Goal: Task Accomplishment & Management: Use online tool/utility

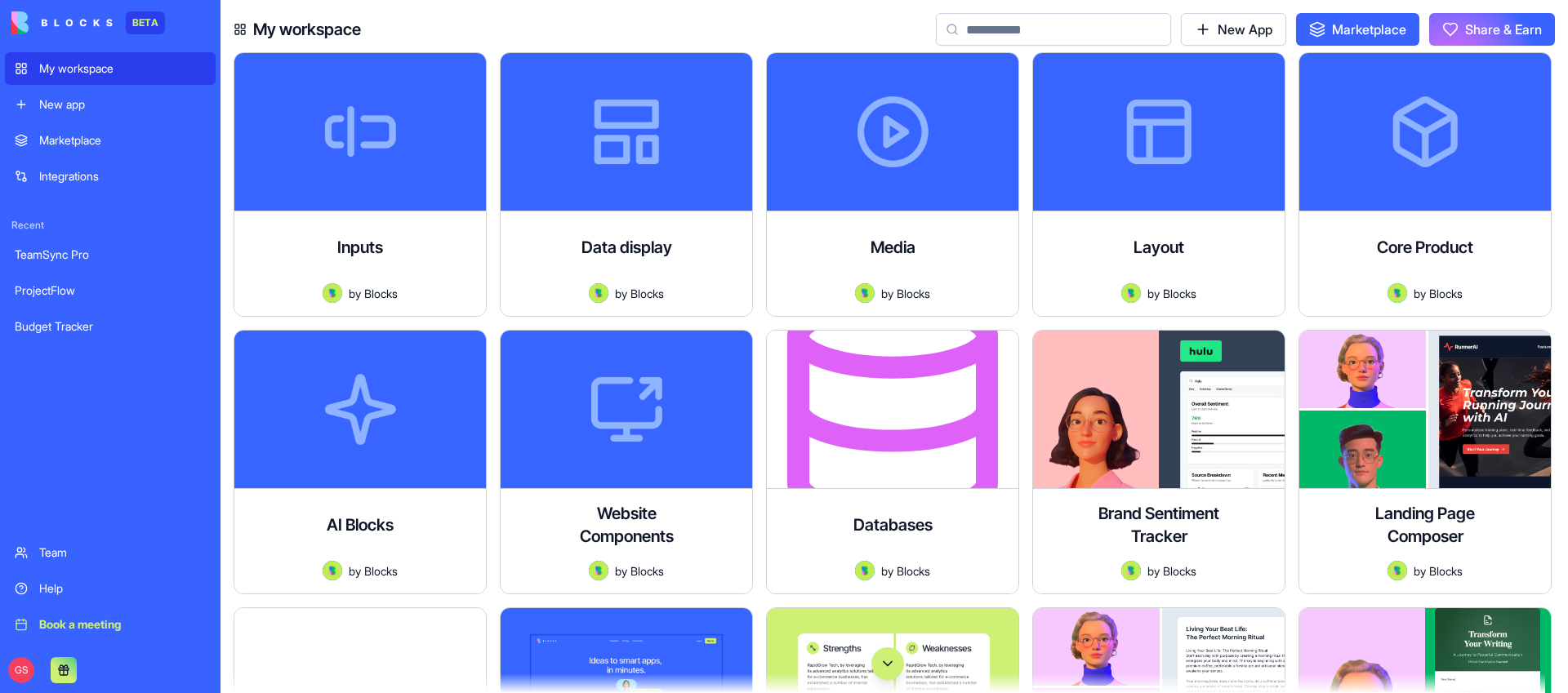
click at [1054, 37] on input at bounding box center [1053, 29] width 235 height 33
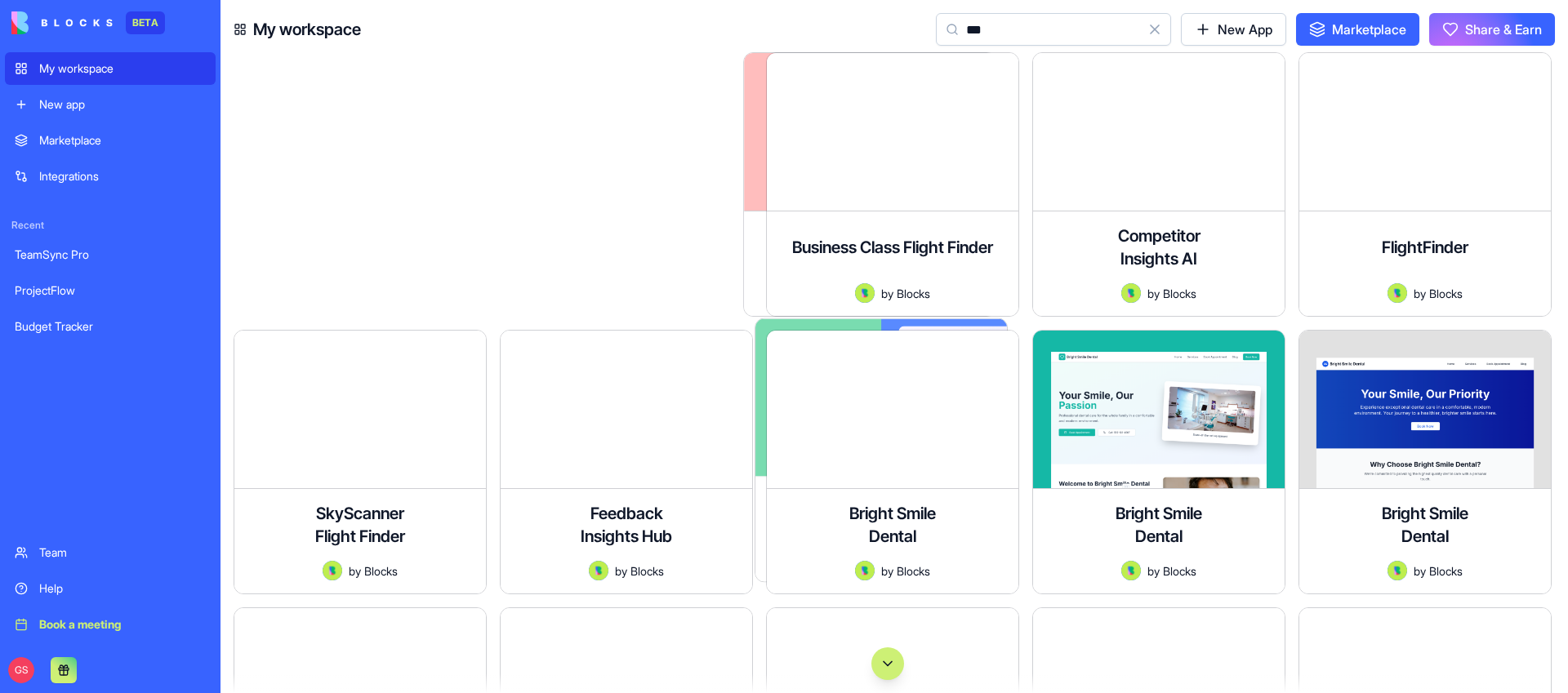
type input "****"
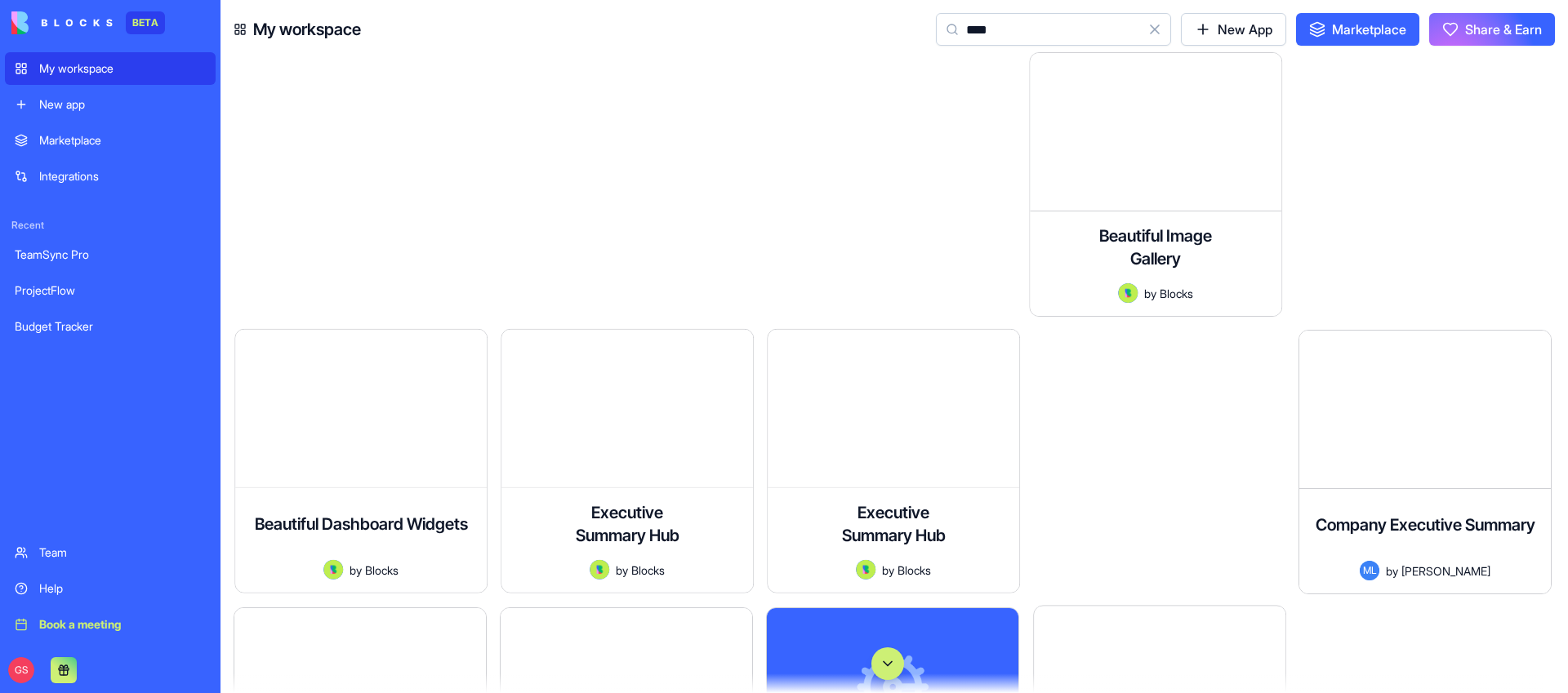
type input "*****"
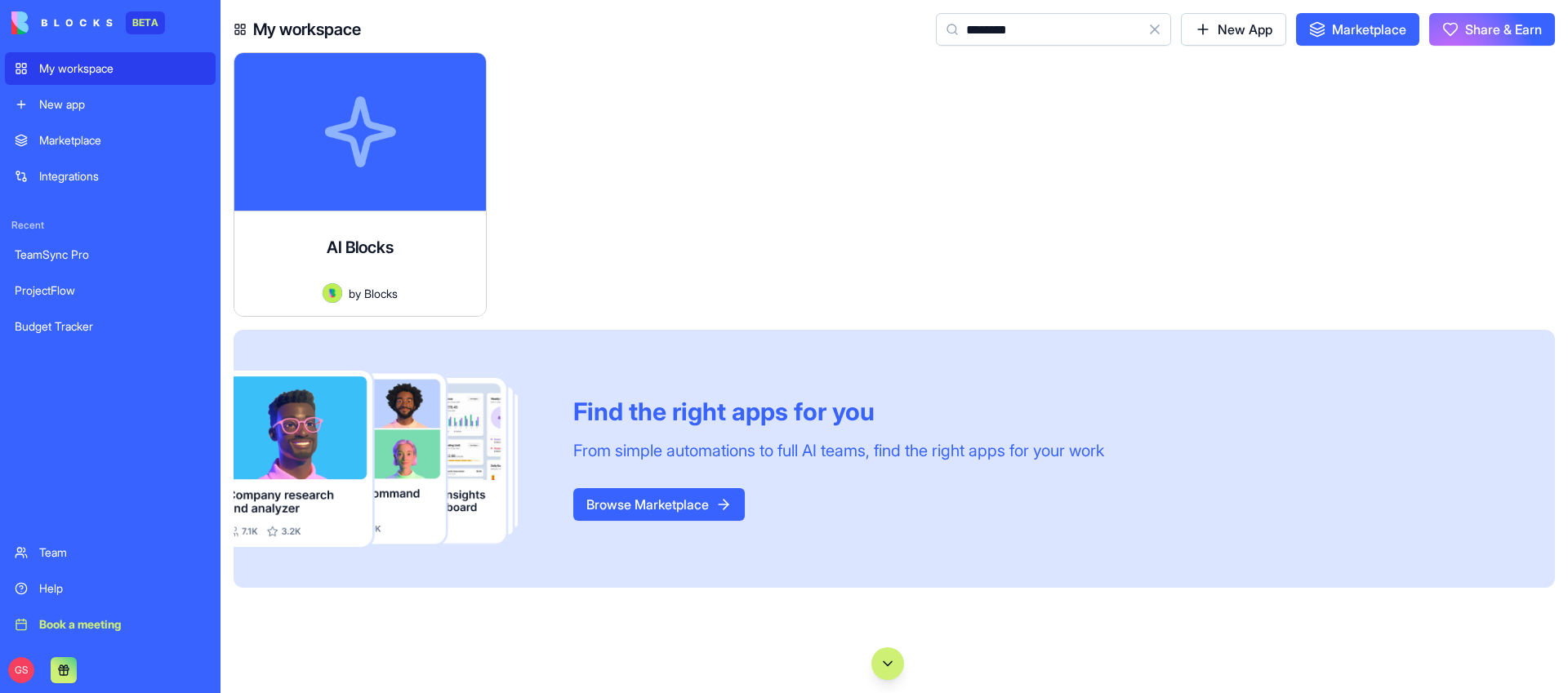
type input "********"
click at [1165, 22] on div "******** Clear New App Marketplace Share & Earn" at bounding box center [1245, 29] width 619 height 33
click at [1147, 34] on button "Clear" at bounding box center [1155, 29] width 33 height 33
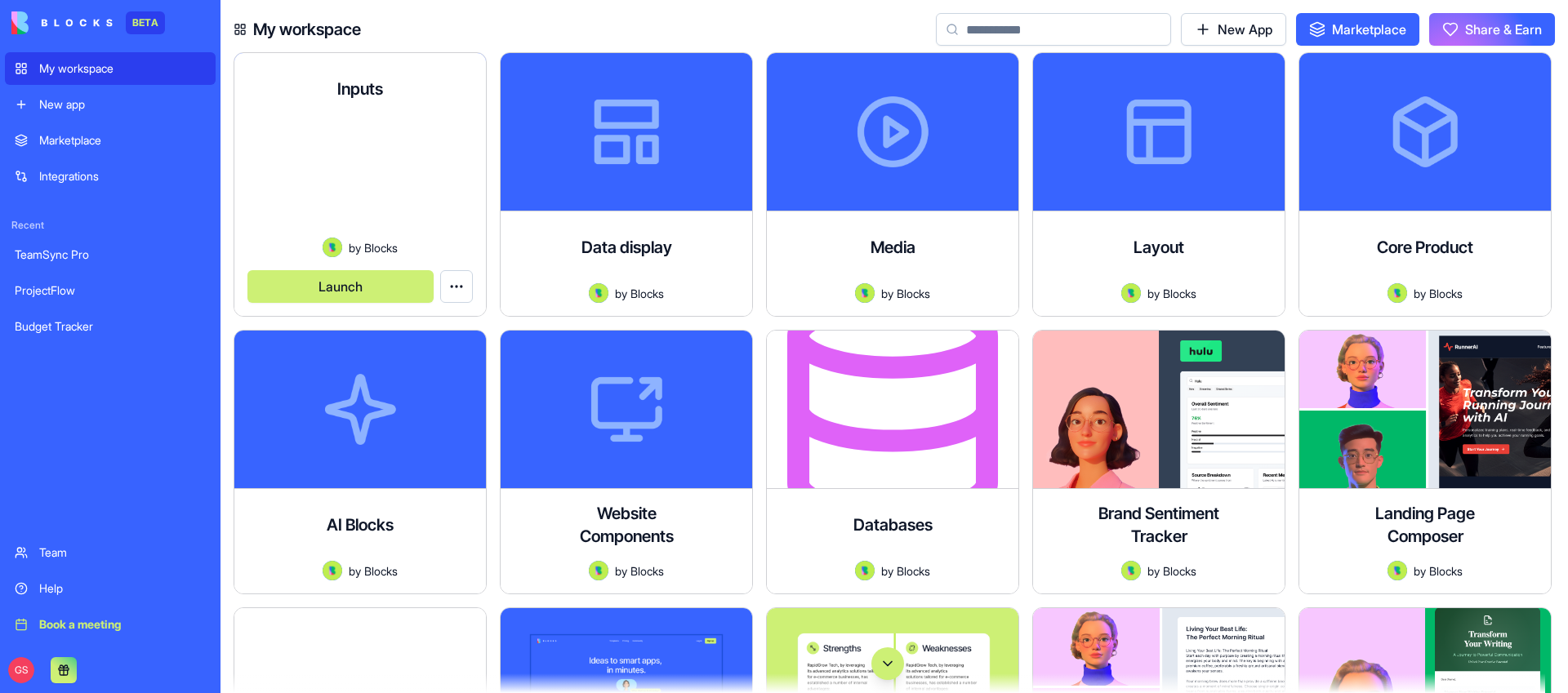
click at [377, 285] on button "Launch" at bounding box center [340, 286] width 187 height 33
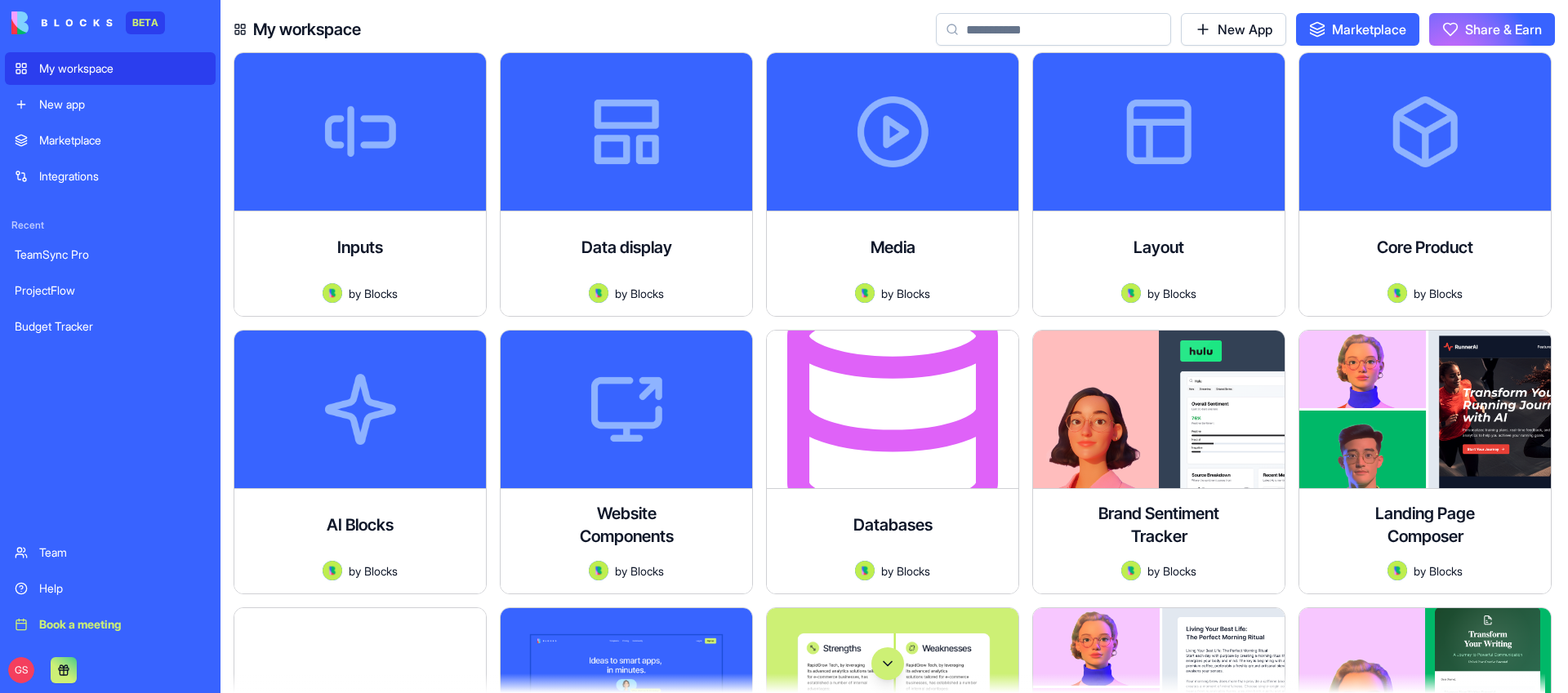
click at [1490, 39] on button "Share & Earn" at bounding box center [1491, 29] width 125 height 33
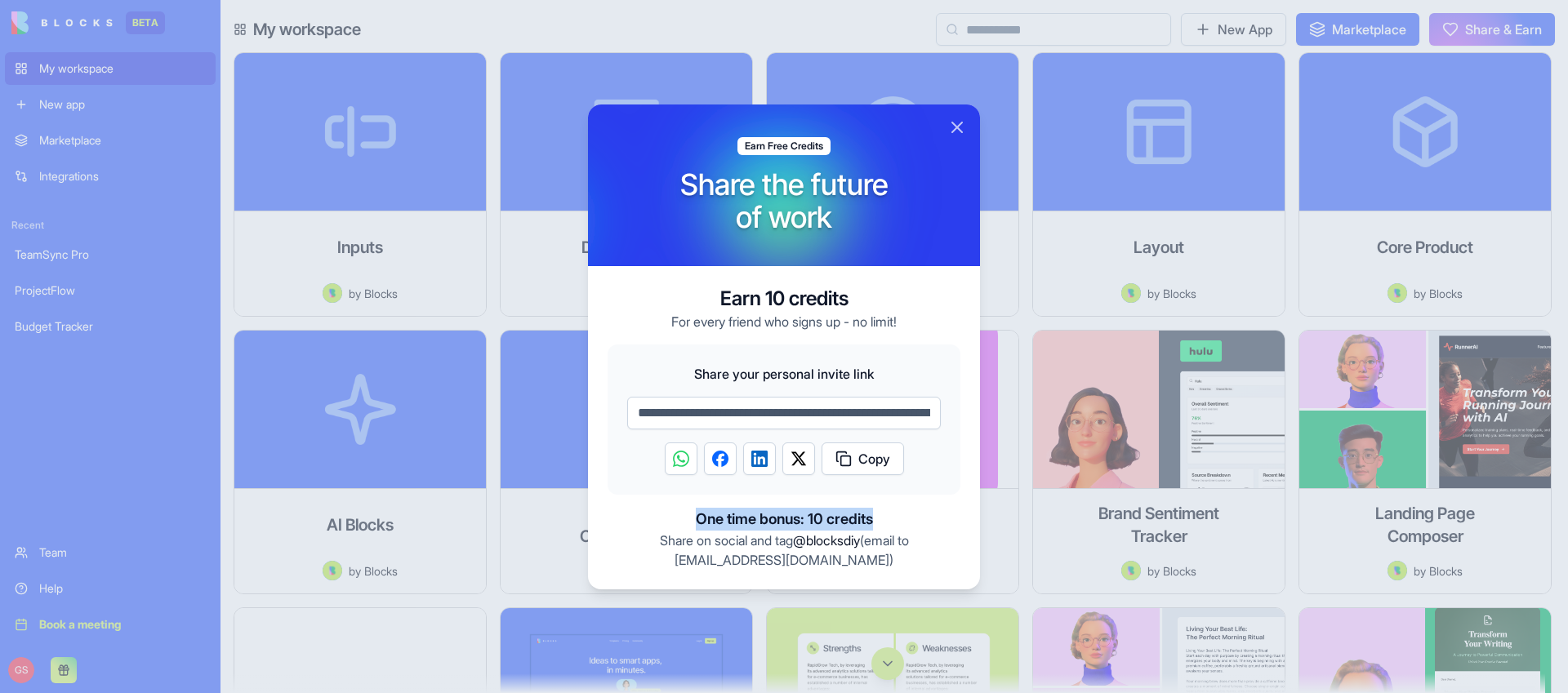
drag, startPoint x: 692, startPoint y: 525, endPoint x: 940, endPoint y: 526, distance: 248.0
click at [939, 525] on span "One time bonus: 10 credits" at bounding box center [784, 518] width 353 height 23
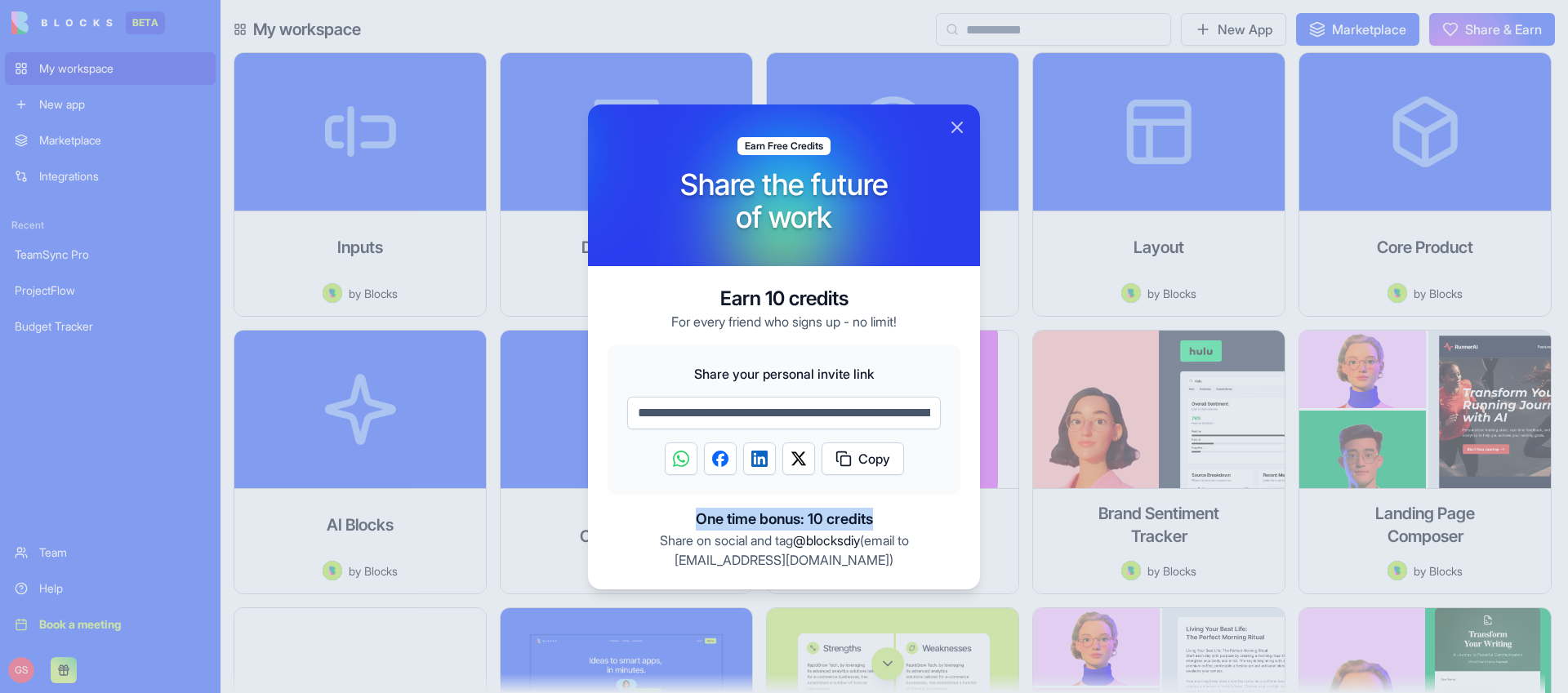
click at [940, 526] on span "One time bonus: 10 credits" at bounding box center [784, 518] width 353 height 23
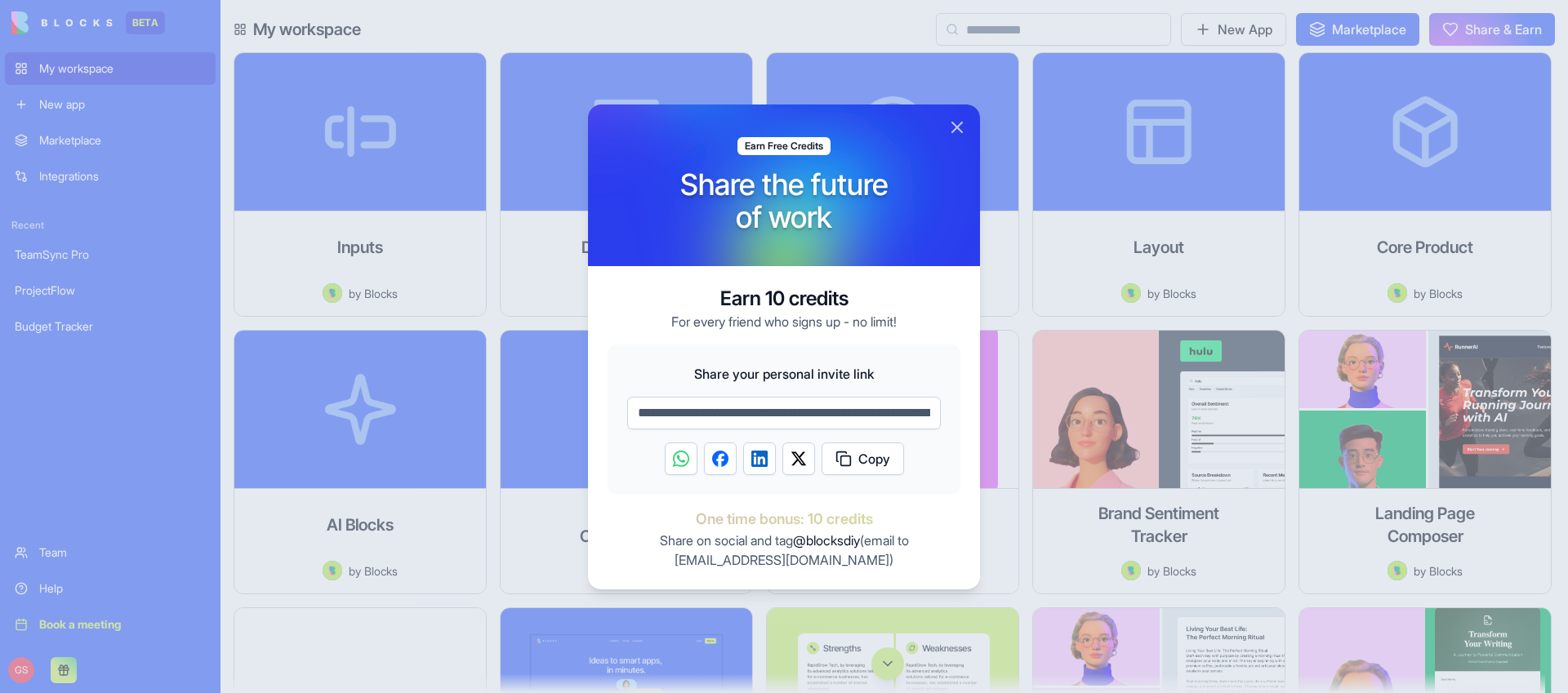
click at [708, 520] on span "One time bonus: 10 credits" at bounding box center [784, 518] width 353 height 23
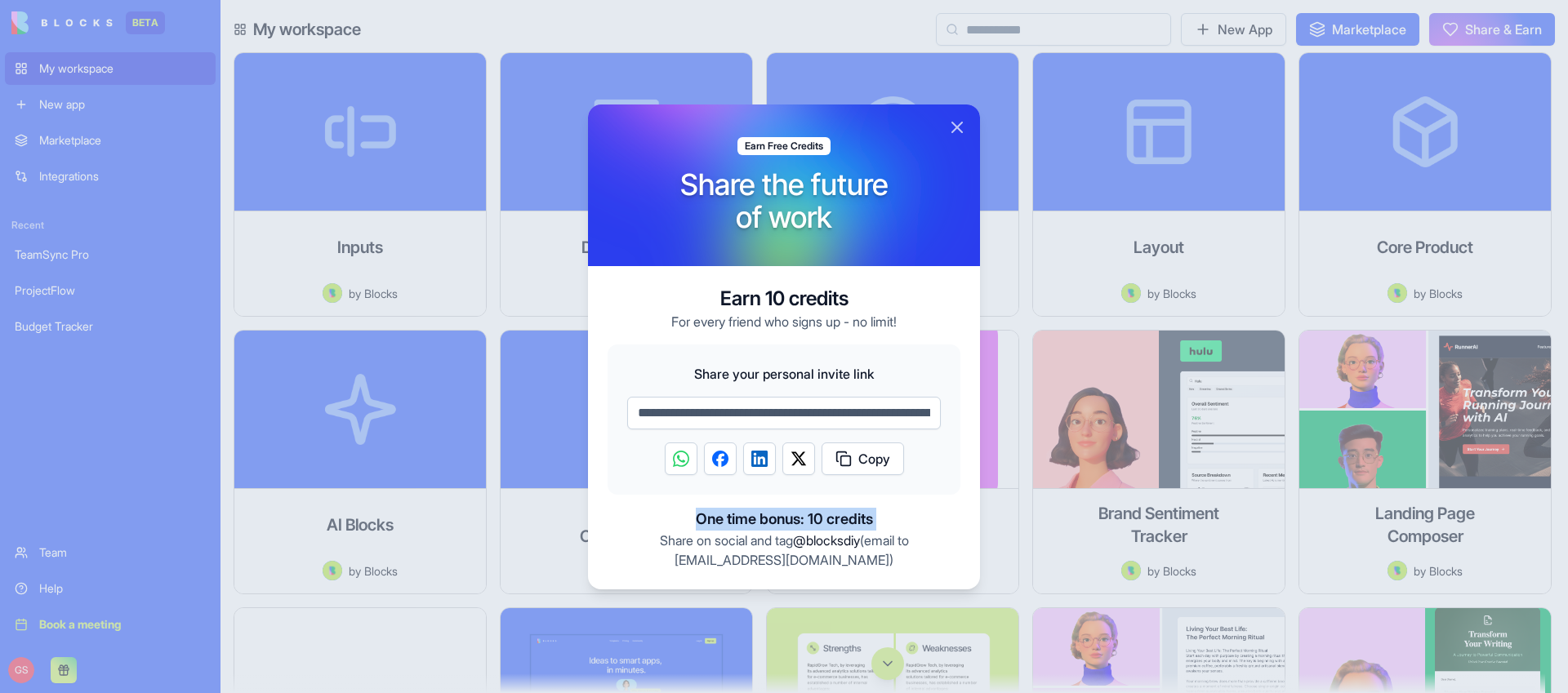
click at [708, 520] on span "One time bonus: 10 credits" at bounding box center [784, 518] width 353 height 23
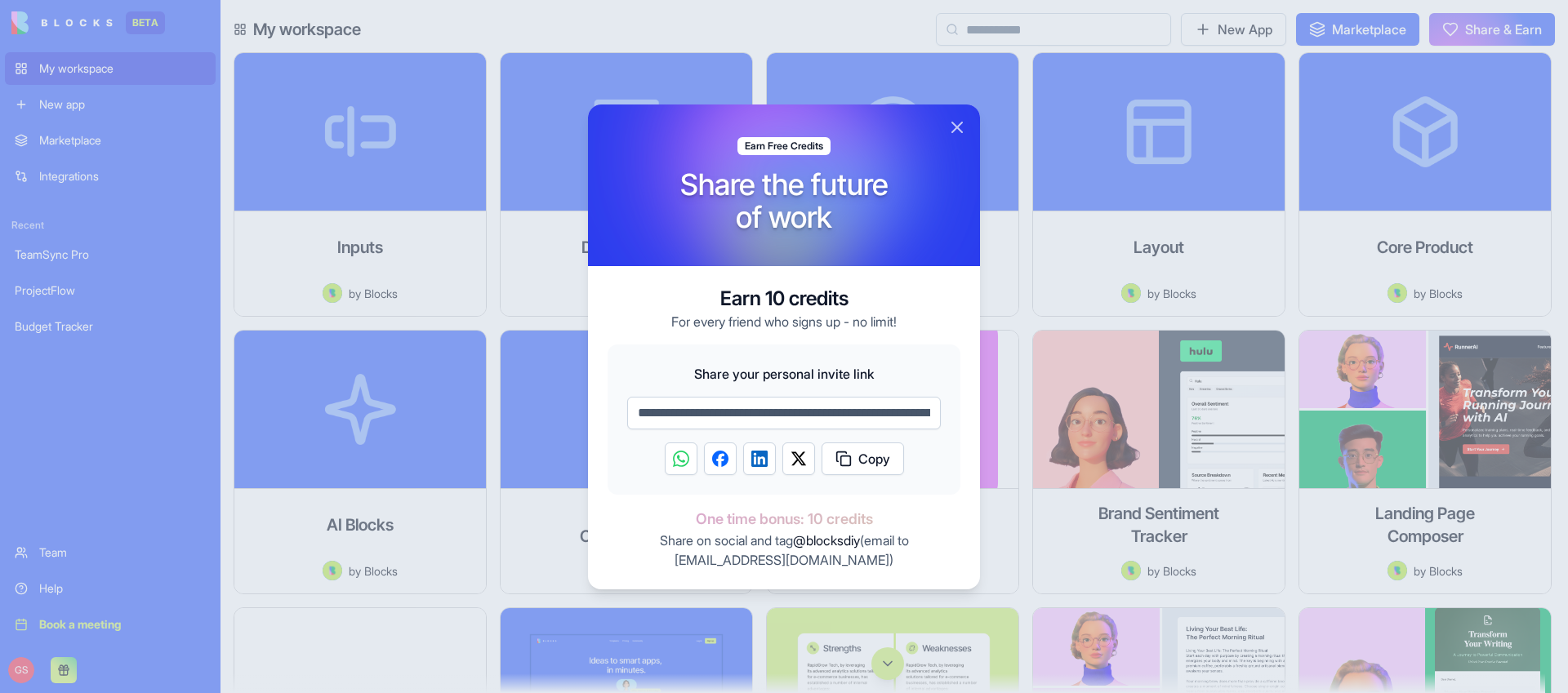
click at [720, 549] on p "Share on social and tag @blocksdiy (email to [EMAIL_ADDRESS][DOMAIN_NAME] )" at bounding box center [784, 549] width 353 height 39
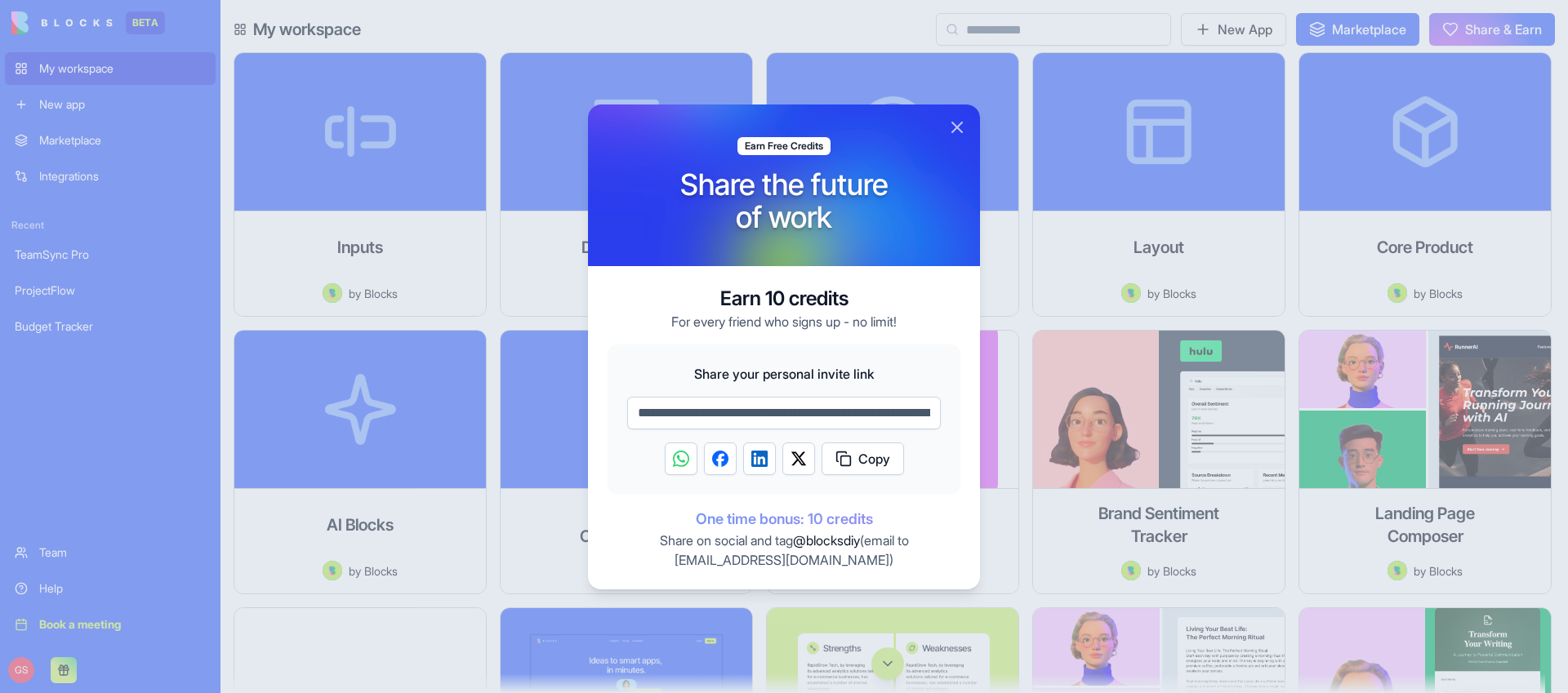
click at [836, 520] on span "One time bonus: 10 credits" at bounding box center [784, 518] width 353 height 23
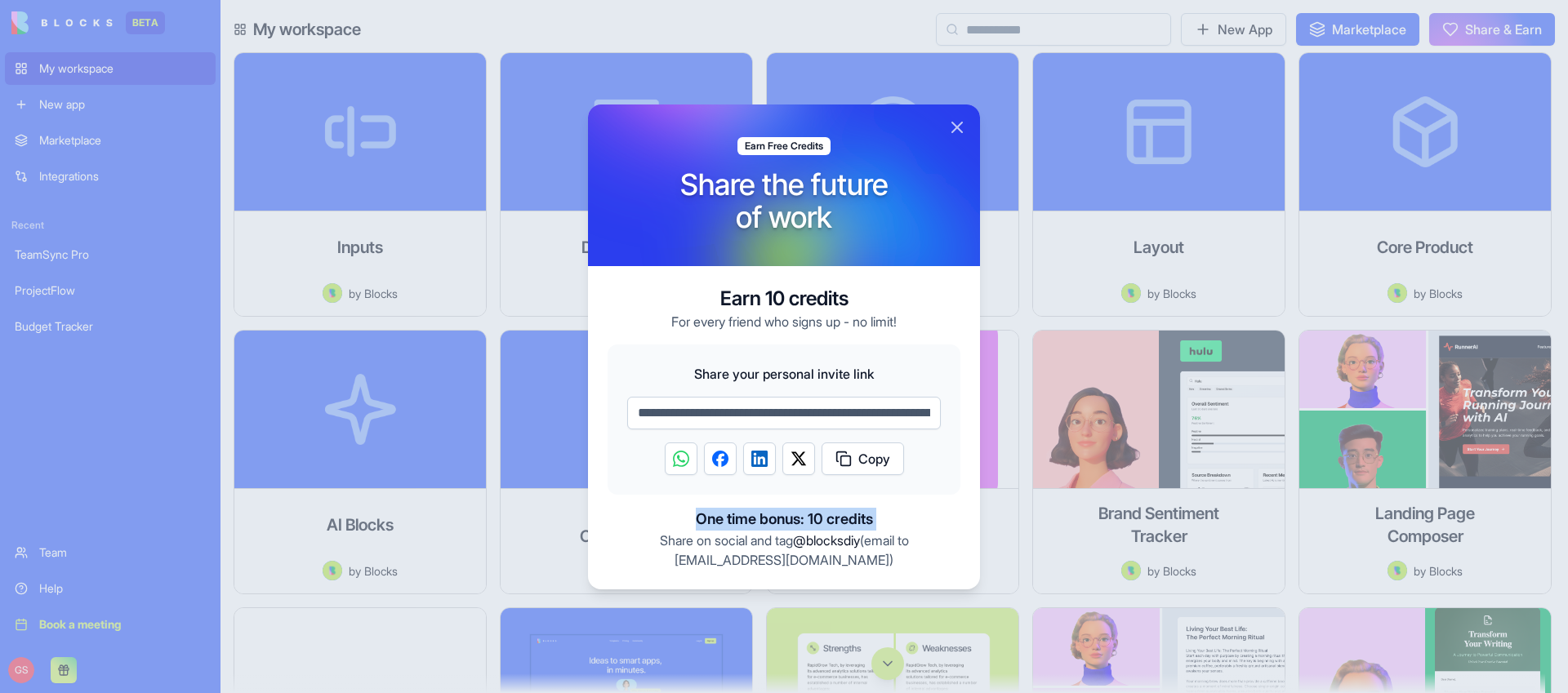
click at [836, 520] on span "One time bonus: 10 credits" at bounding box center [784, 518] width 353 height 23
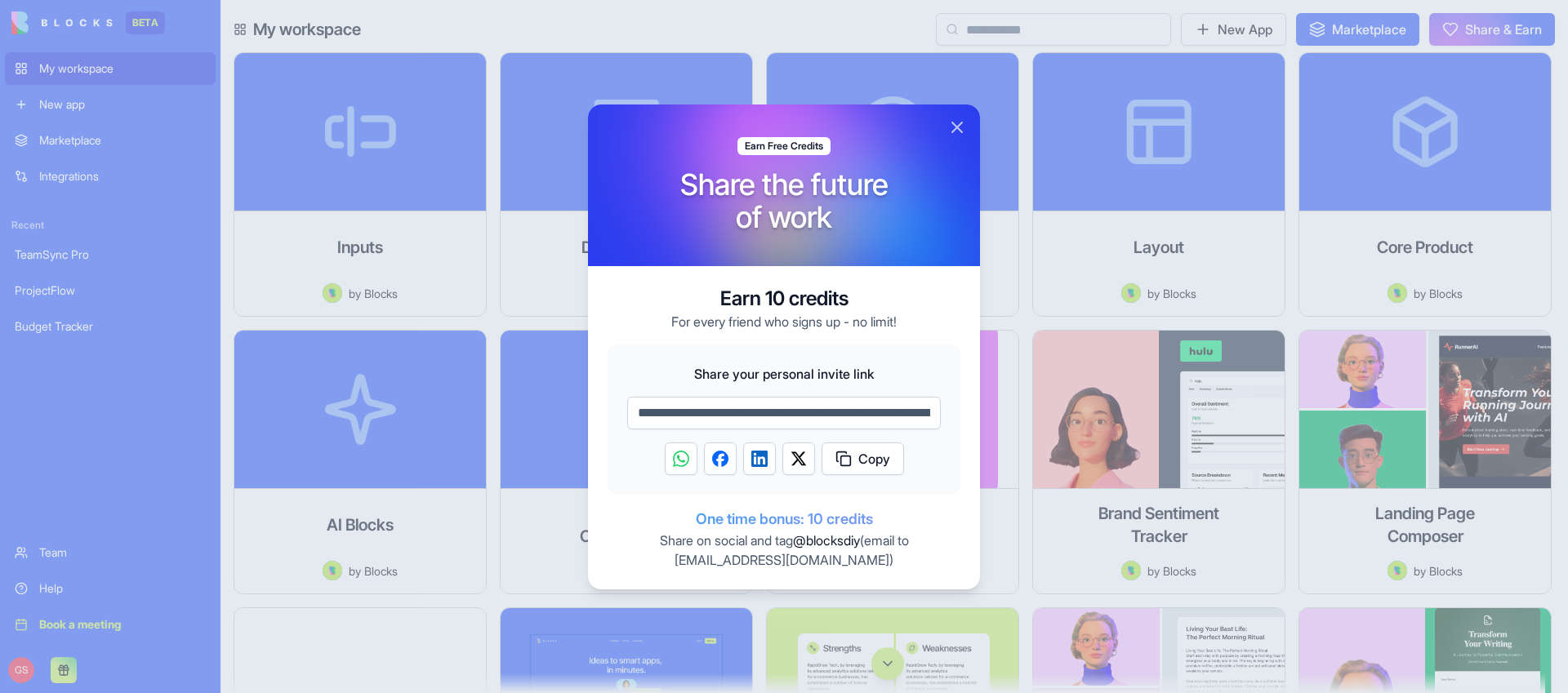
click at [818, 540] on span "@blocksdiy" at bounding box center [826, 540] width 67 height 16
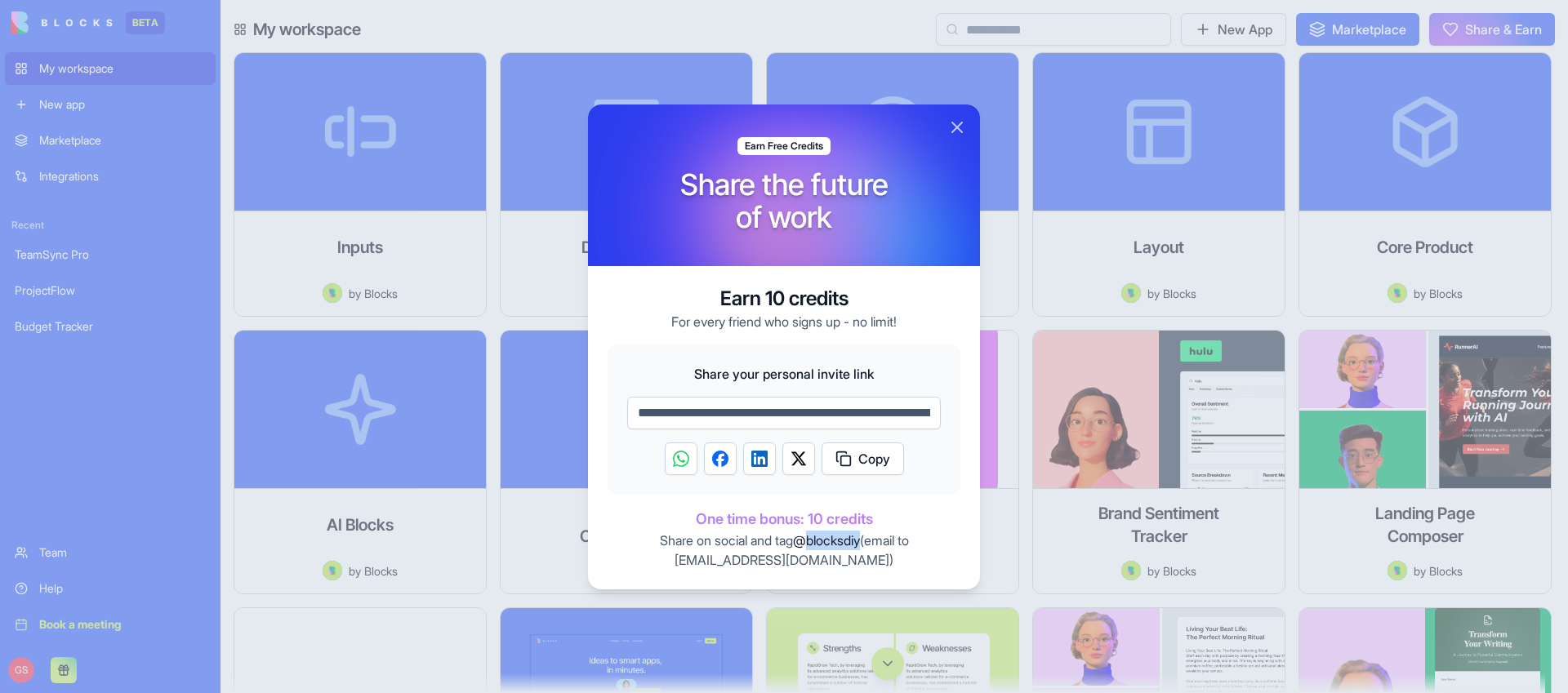
click at [818, 540] on span "@blocksdiy" at bounding box center [826, 540] width 67 height 16
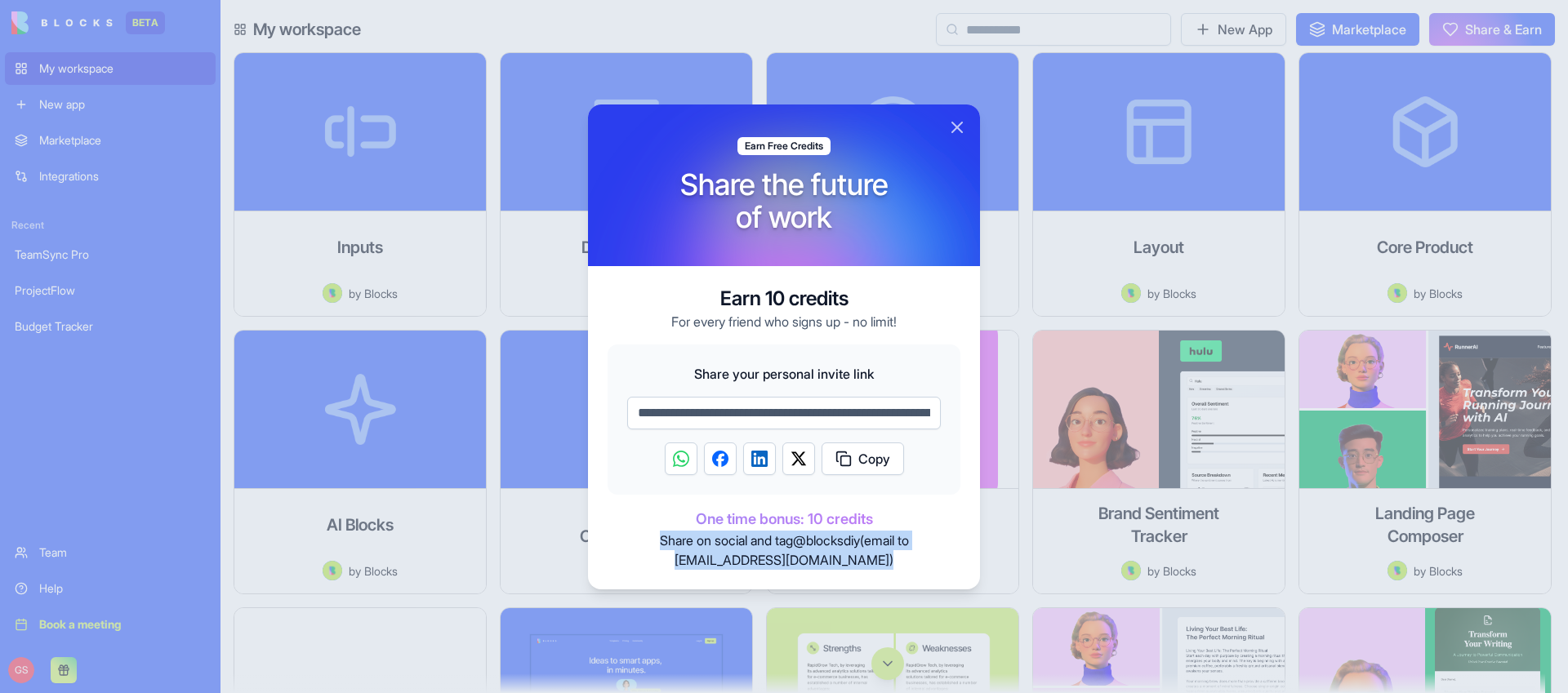
click at [818, 540] on span "@blocksdiy" at bounding box center [826, 540] width 67 height 16
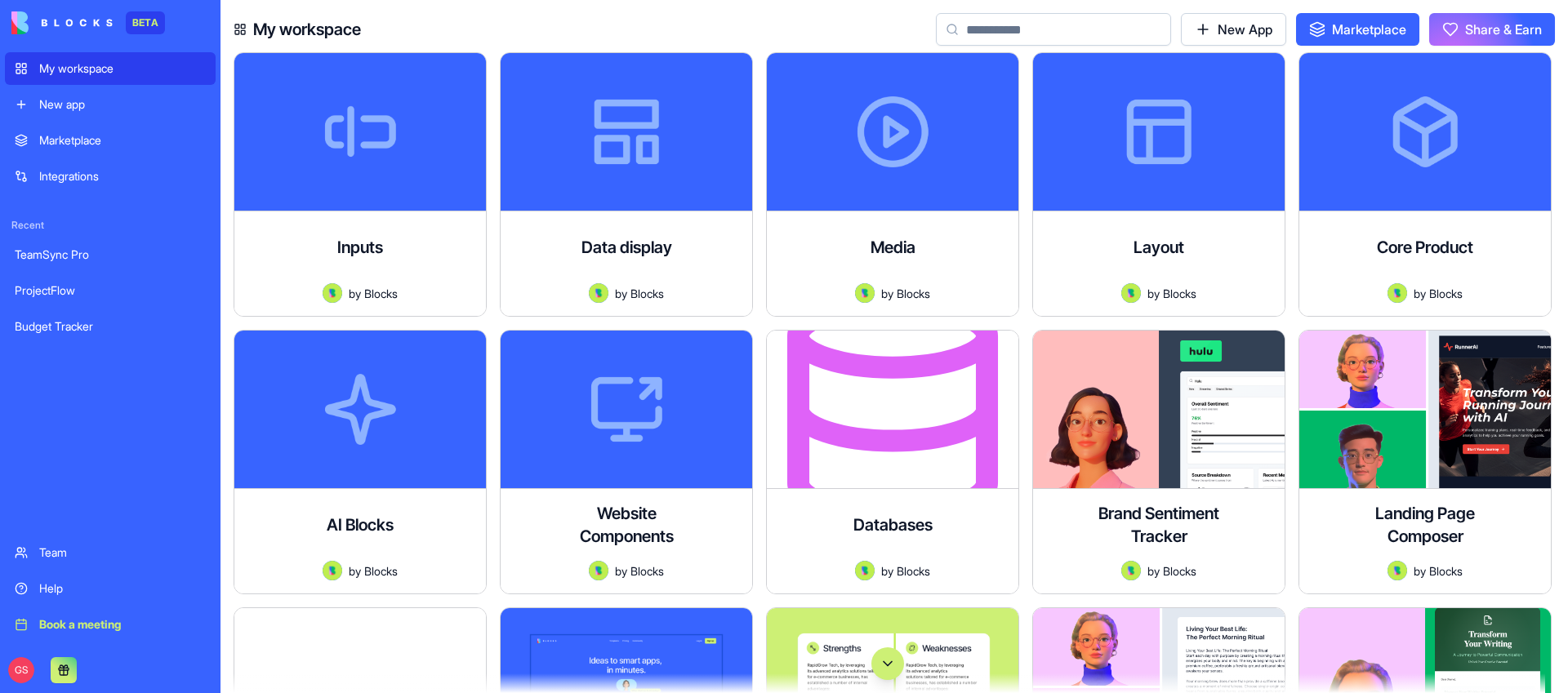
click at [1338, 31] on link "Marketplace" at bounding box center [1358, 29] width 124 height 33
click at [1360, 28] on link "Marketplace" at bounding box center [1358, 29] width 124 height 33
click at [1352, 23] on link "Marketplace" at bounding box center [1358, 29] width 124 height 33
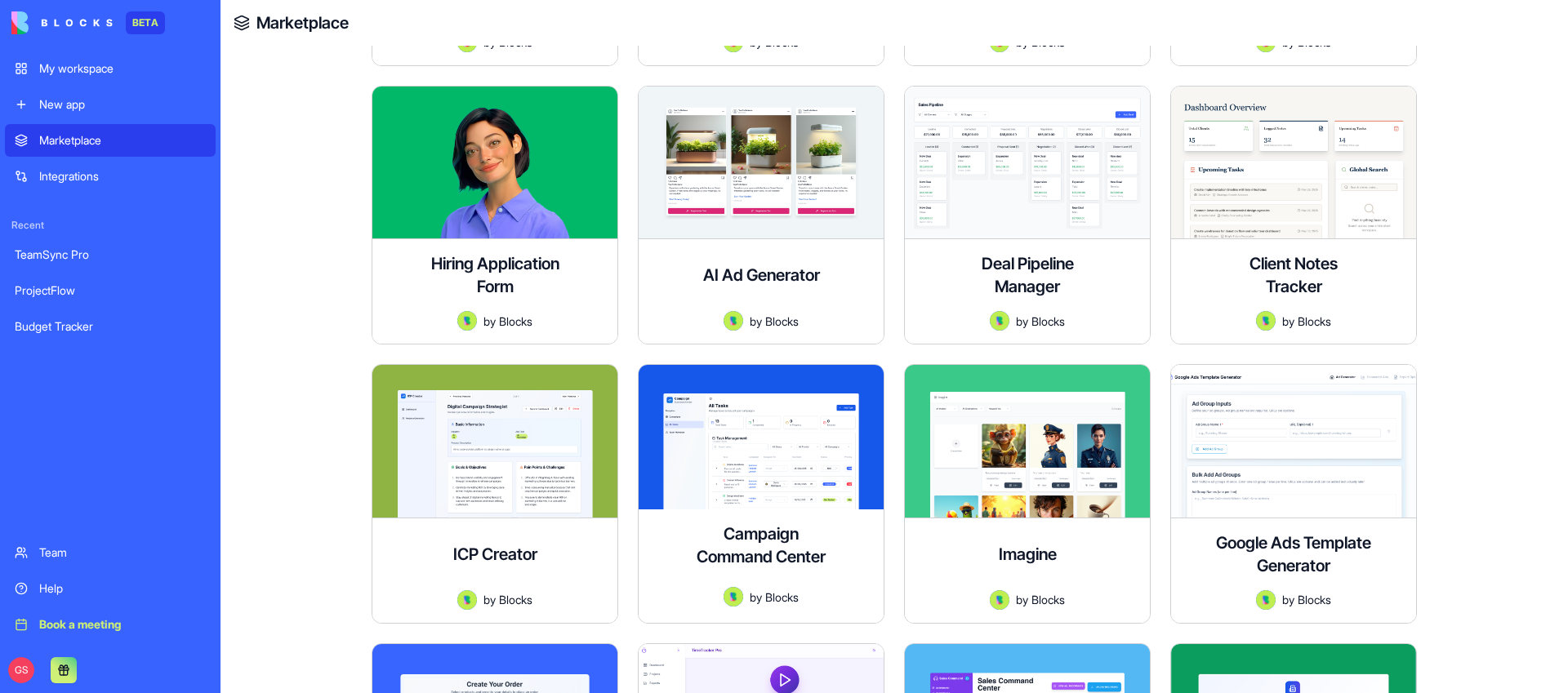
scroll to position [46, 0]
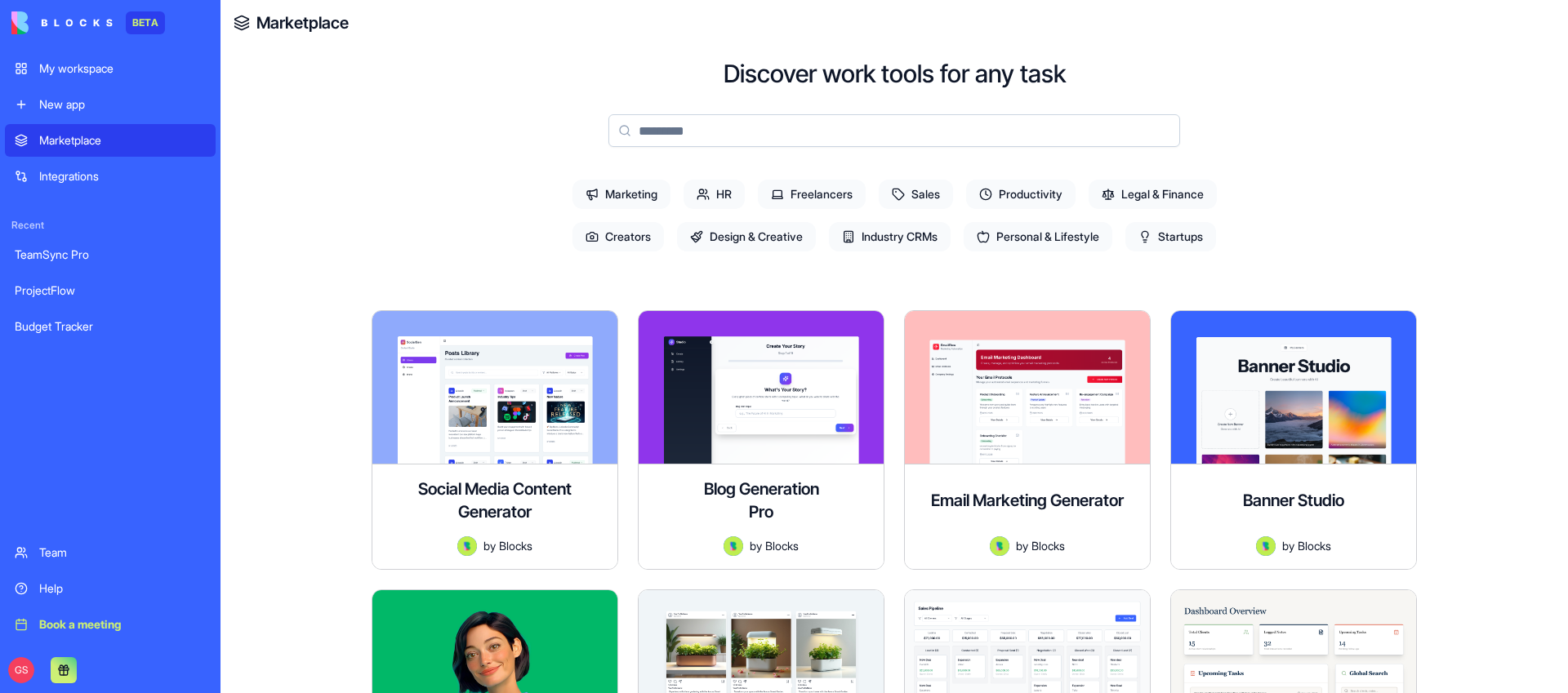
click at [99, 65] on div "My workspace" at bounding box center [123, 69] width 166 height 16
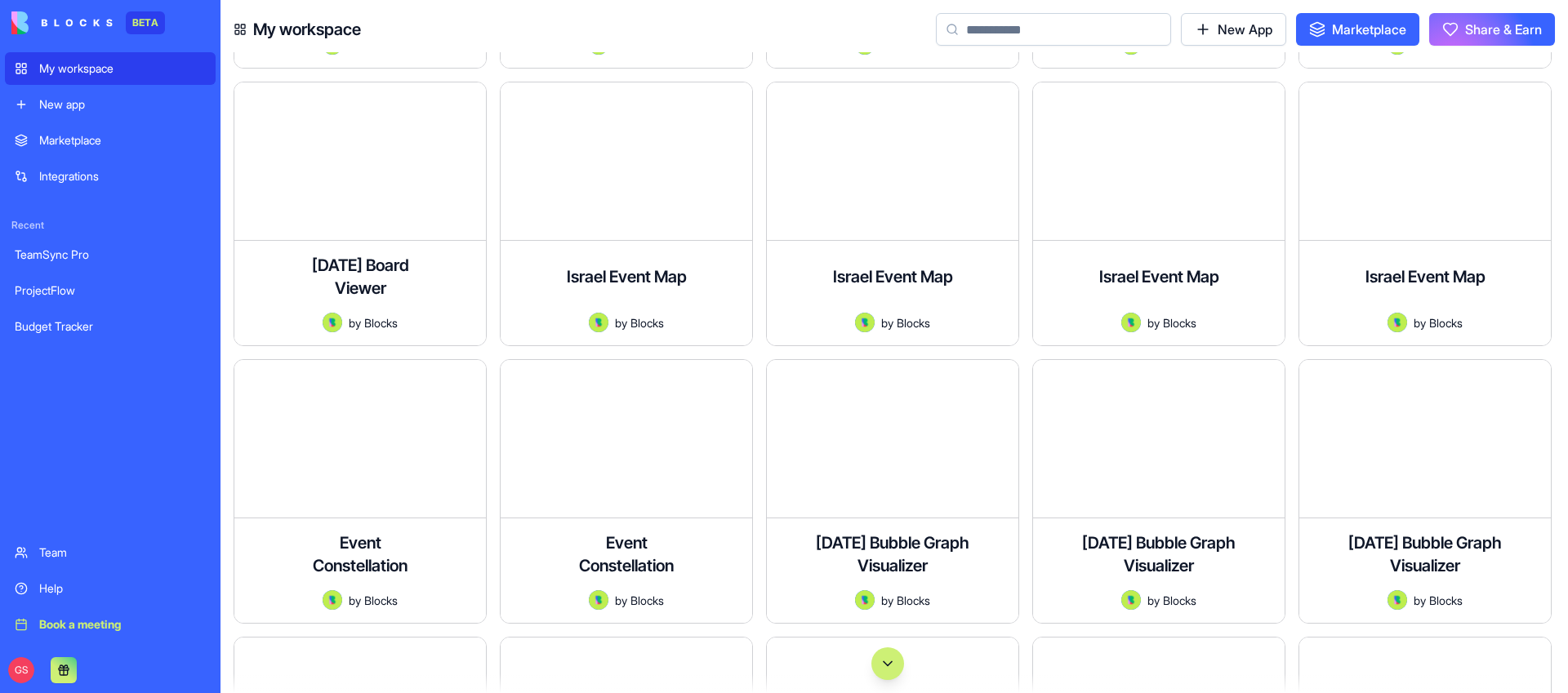
click at [886, 665] on button "Scroll to bottom" at bounding box center [887, 664] width 33 height 33
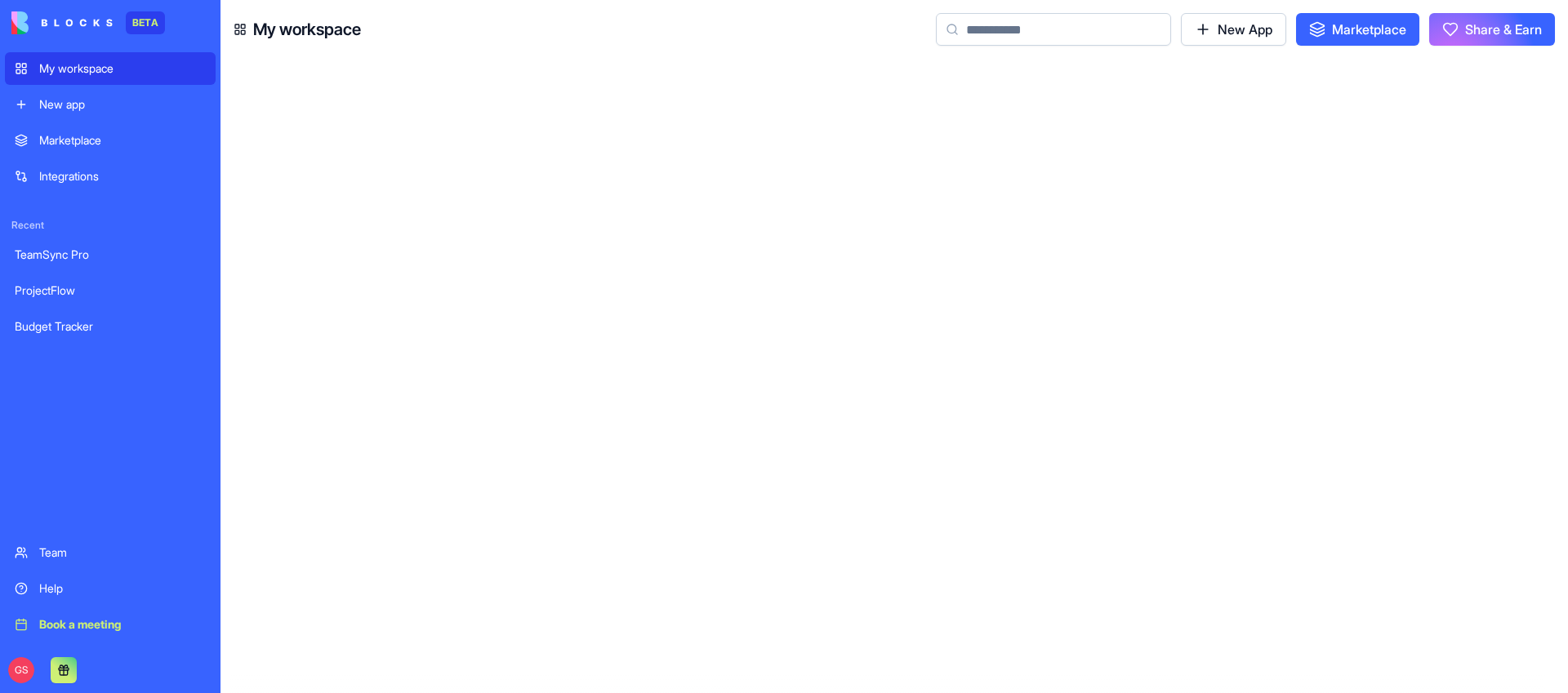
scroll to position [94803, 0]
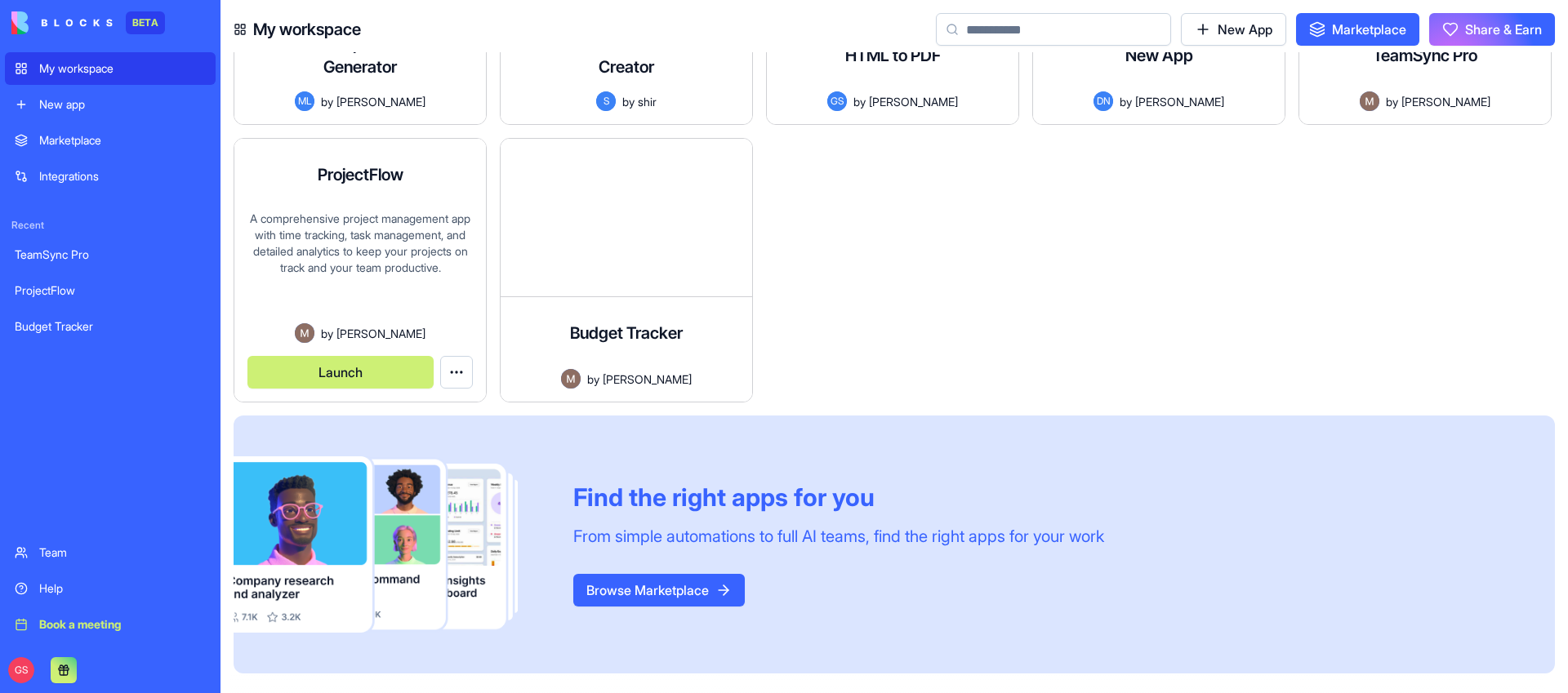
click at [338, 370] on button "Launch" at bounding box center [340, 372] width 187 height 33
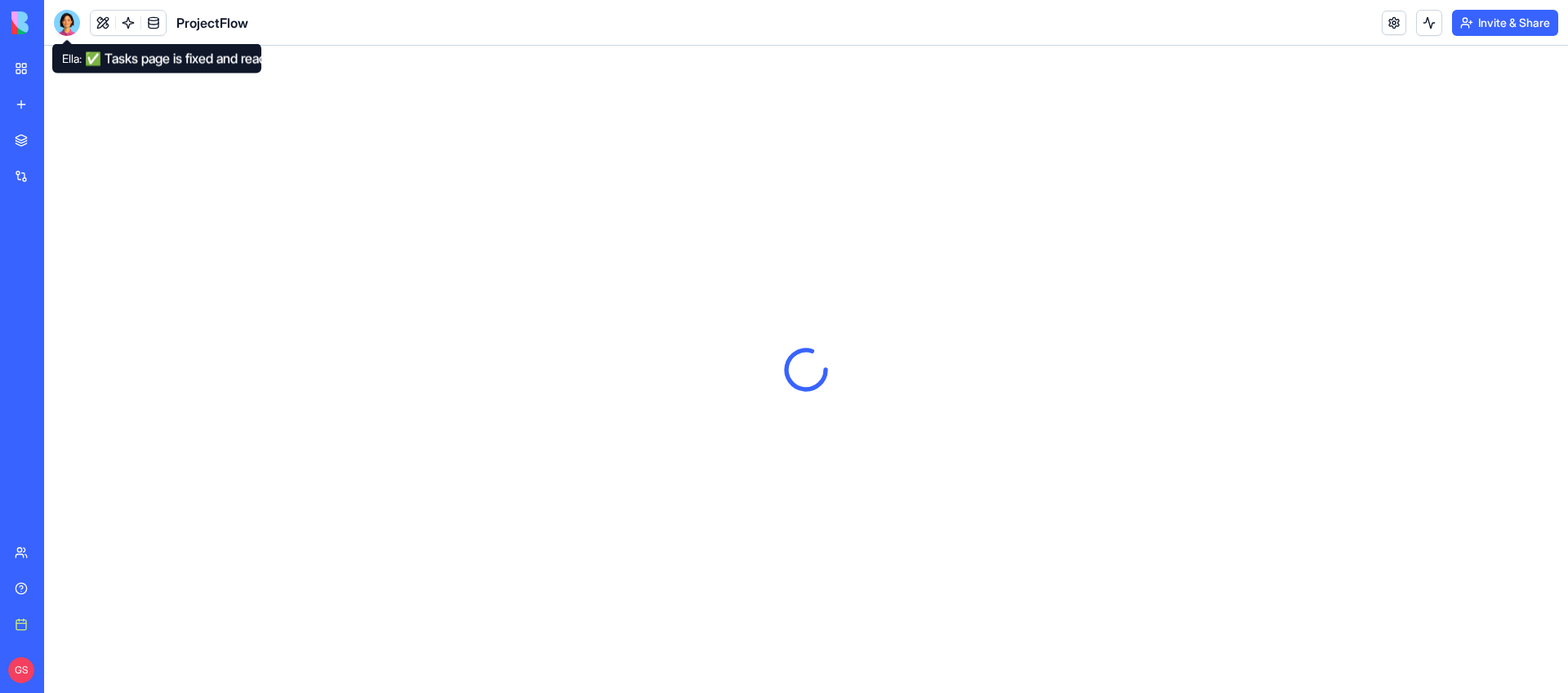
click at [65, 18] on div at bounding box center [67, 23] width 27 height 27
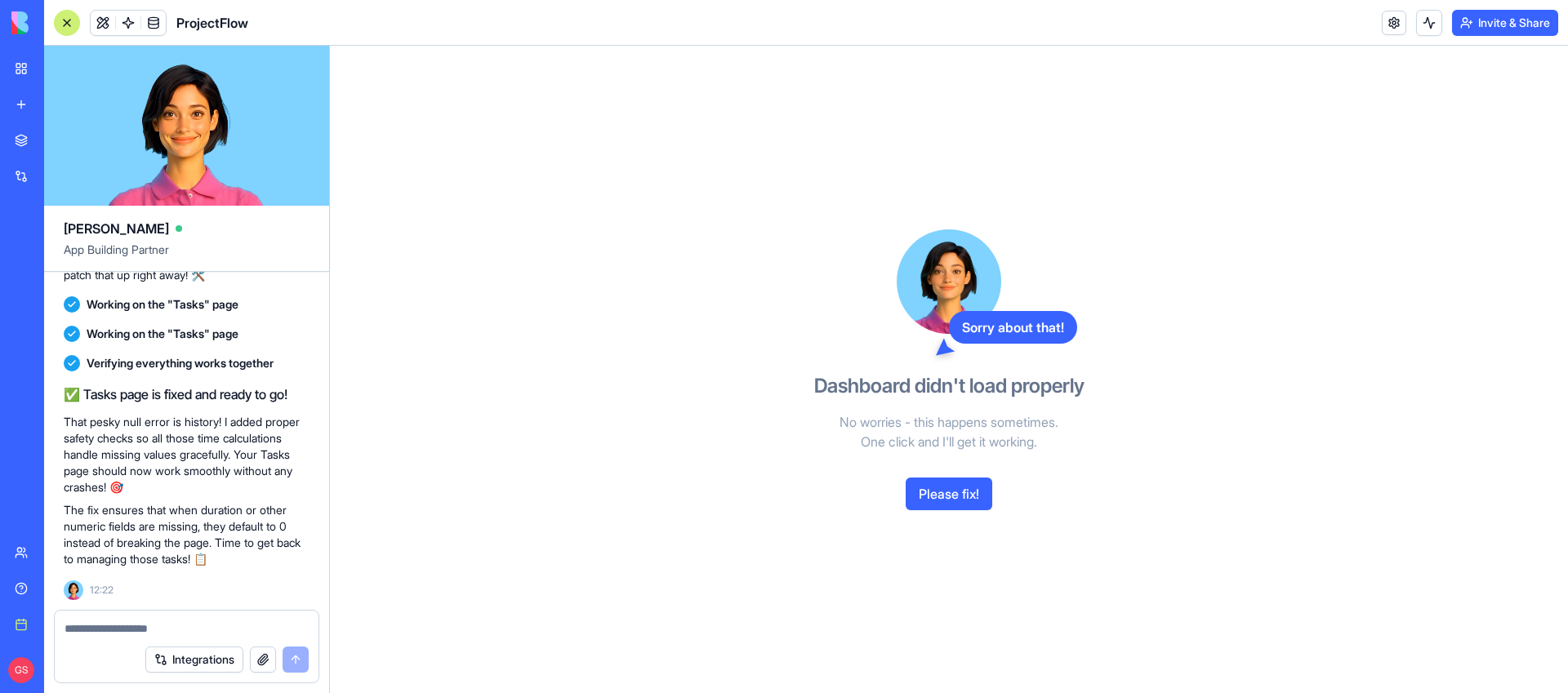
click at [939, 253] on div at bounding box center [949, 282] width 104 height 104
click at [1430, 197] on div "Sorry about that! Dashboard didn't load properly No worries - this happens some…" at bounding box center [949, 369] width 1238 height 647
click at [878, 380] on h3 "Dashboard didn't load properly" at bounding box center [949, 386] width 270 height 27
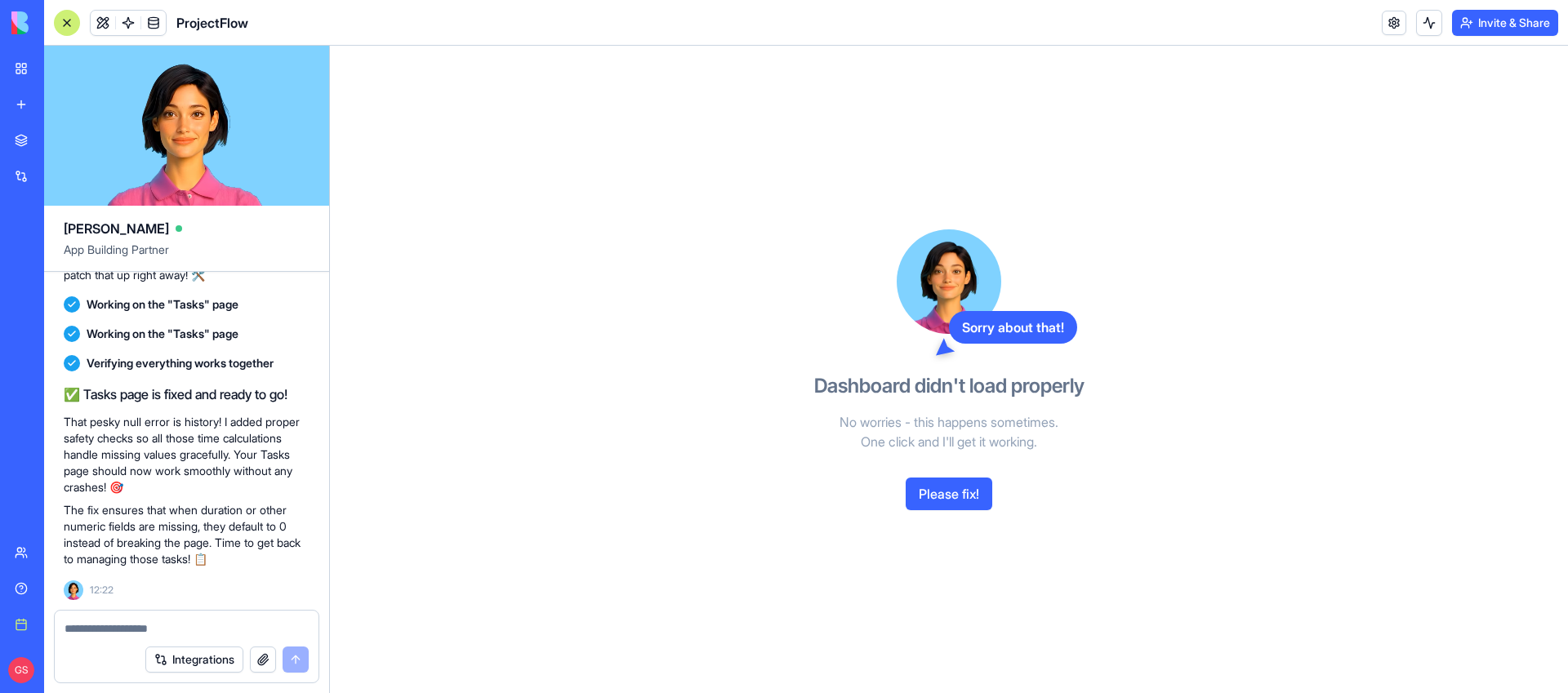
click at [935, 435] on p "No worries - this happens sometimes. One click and I'll get it working." at bounding box center [949, 432] width 376 height 39
